Goal: Task Accomplishment & Management: Manage account settings

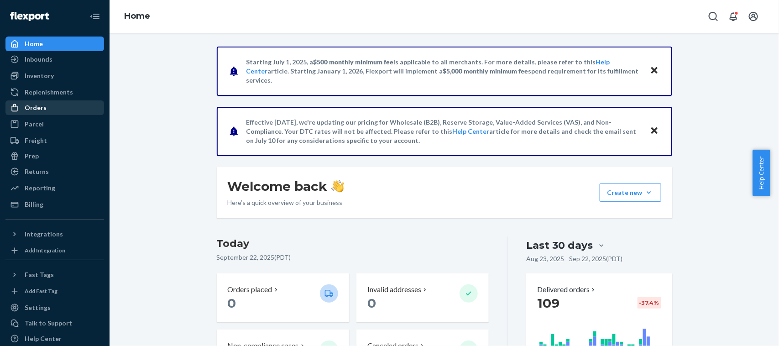
click at [44, 109] on div "Orders" at bounding box center [54, 107] width 97 height 13
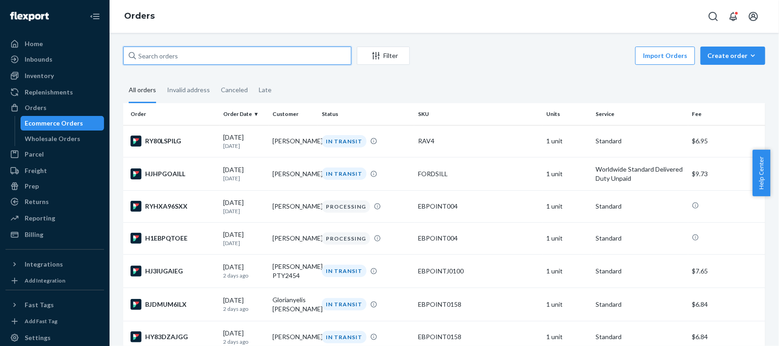
click at [222, 53] on input "text" at bounding box center [237, 56] width 228 height 18
paste input "[PERSON_NAME]"
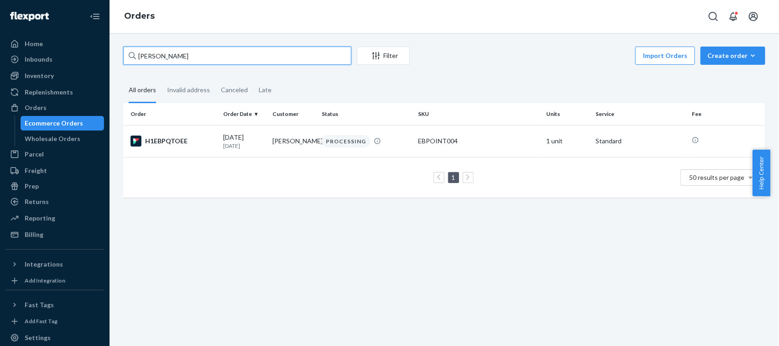
click at [272, 59] on input "[PERSON_NAME]" at bounding box center [237, 56] width 228 height 18
paste input "[PERSON_NAME]"
type input "[PERSON_NAME]"
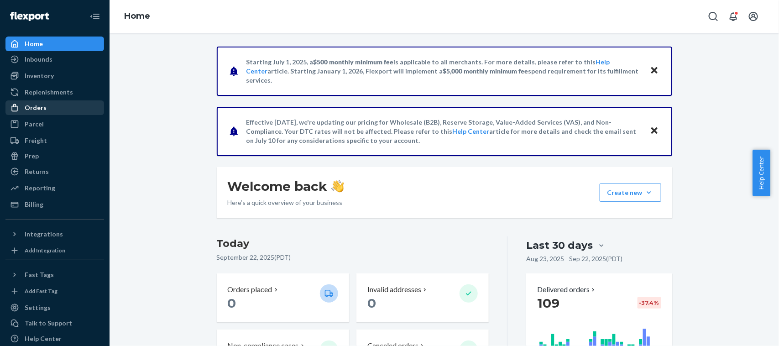
click at [30, 101] on div "Orders" at bounding box center [54, 107] width 97 height 13
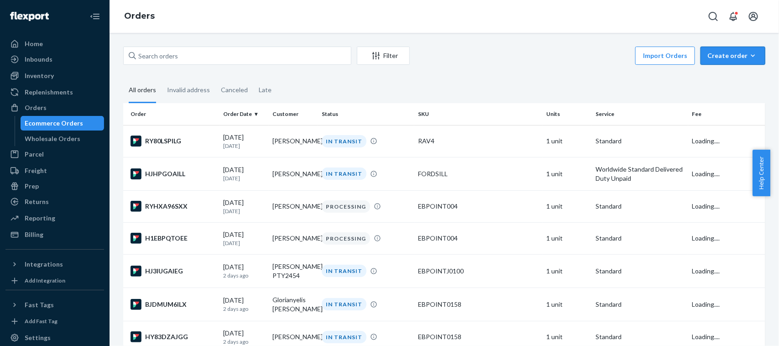
click at [700, 58] on button "Create order Ecommerce order Removal order" at bounding box center [732, 56] width 65 height 18
